Goal: Information Seeking & Learning: Learn about a topic

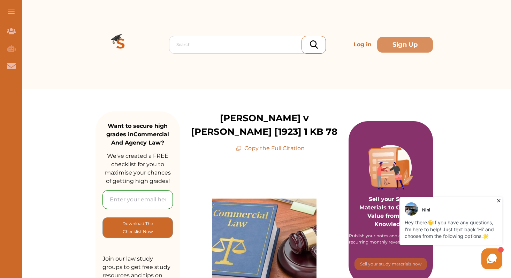
click at [256, 118] on p "[PERSON_NAME] v [PERSON_NAME] [1923] 1 KB 78" at bounding box center [264, 124] width 169 height 27
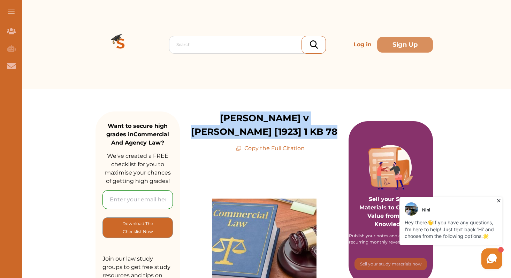
click at [256, 118] on p "Sterns v Vickers [1923] 1 KB 78" at bounding box center [264, 124] width 169 height 27
copy p "Sterns v Vickers [1923] 1 KB 78"
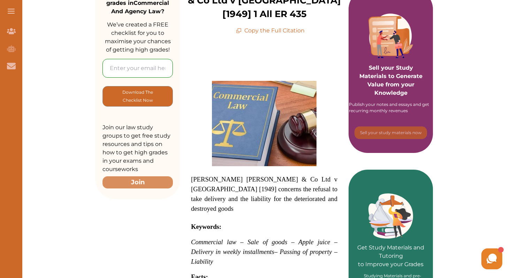
scroll to position [37, 0]
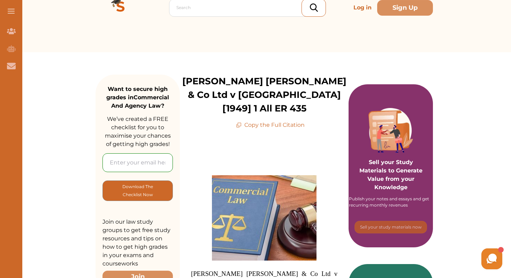
click at [231, 76] on p "[PERSON_NAME] [PERSON_NAME] & Co Ltd v [GEOGRAPHIC_DATA] [1949] 1 All ER 435" at bounding box center [264, 95] width 169 height 41
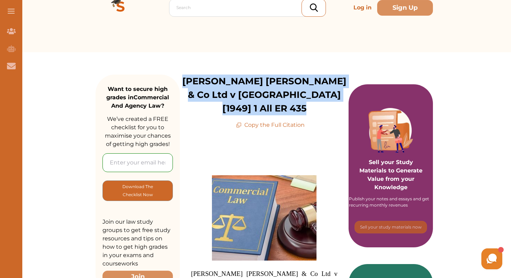
click at [231, 76] on p "[PERSON_NAME] [PERSON_NAME] & Co Ltd v [GEOGRAPHIC_DATA] [1949] 1 All ER 435" at bounding box center [264, 95] width 169 height 41
copy p "[PERSON_NAME] [PERSON_NAME] & Co Ltd v [GEOGRAPHIC_DATA] [1949] 1 All ER 435"
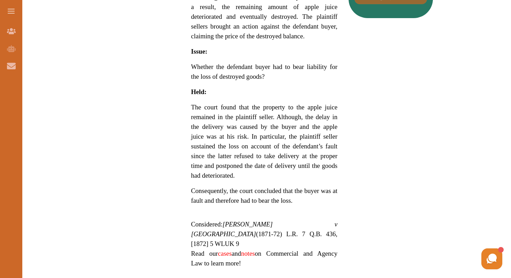
scroll to position [501, 0]
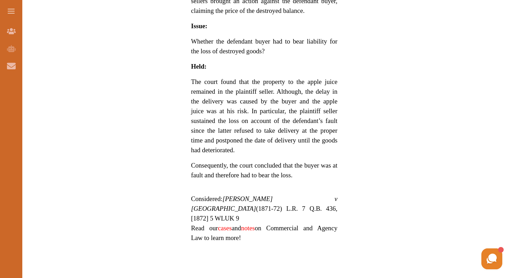
click at [201, 162] on span "Consequently, the court concluded that the buyer was at fault and therefore had…" at bounding box center [264, 170] width 146 height 17
